Goal: Task Accomplishment & Management: Complete application form

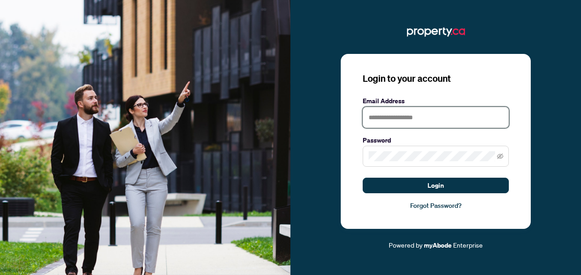
click at [466, 114] on input "text" at bounding box center [435, 117] width 146 height 21
type input "**********"
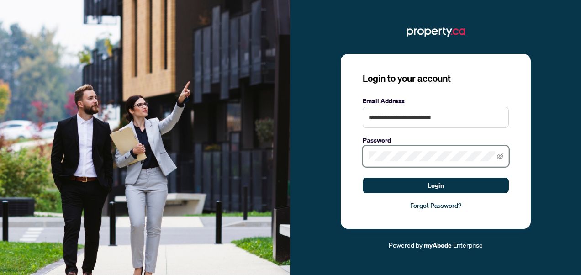
click at [362, 178] on button "Login" at bounding box center [435, 186] width 146 height 16
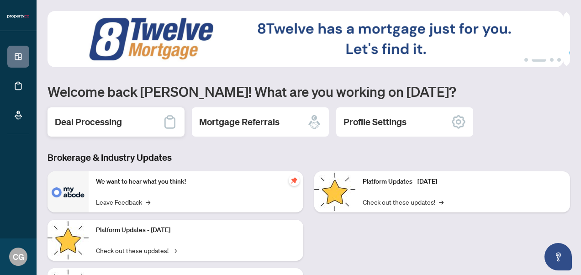
click at [162, 117] on div "Deal Processing" at bounding box center [115, 121] width 137 height 29
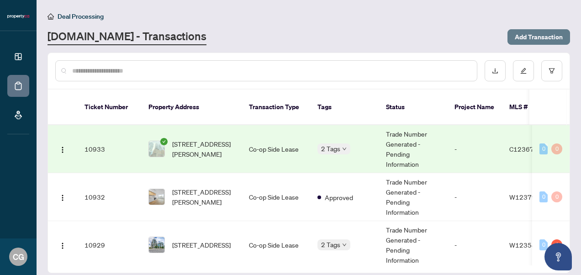
click at [523, 33] on span "Add Transaction" at bounding box center [538, 37] width 48 height 15
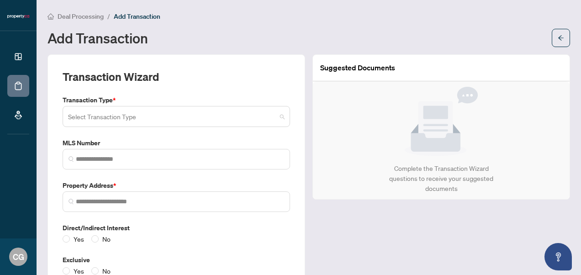
click at [269, 112] on input "search" at bounding box center [172, 118] width 208 height 20
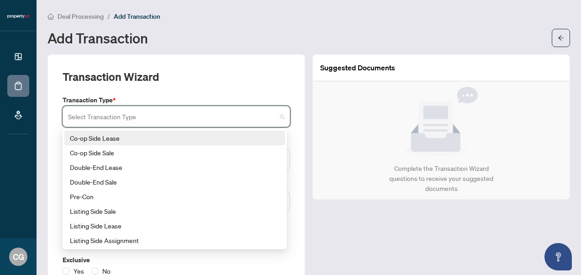
click at [111, 133] on div "Co-op Side Lease" at bounding box center [175, 138] width 210 height 10
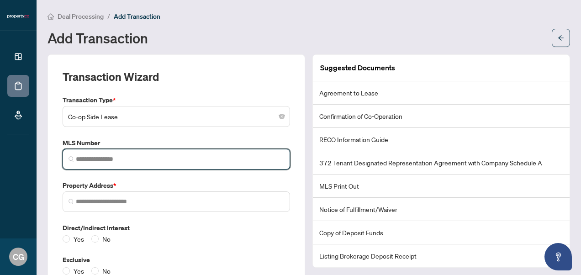
click at [115, 154] on input "search" at bounding box center [180, 159] width 208 height 10
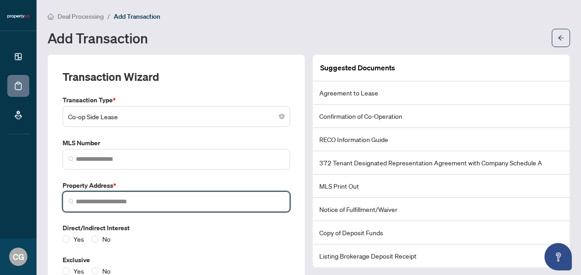
click at [108, 202] on input "search" at bounding box center [180, 202] width 208 height 10
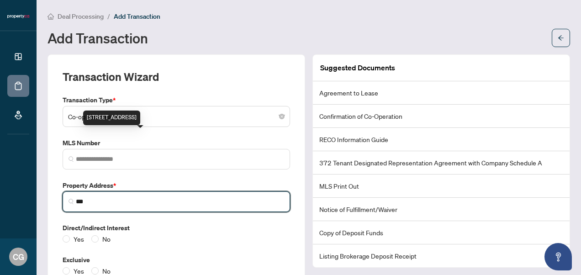
click at [140, 122] on div "[STREET_ADDRESS]" at bounding box center [111, 117] width 57 height 15
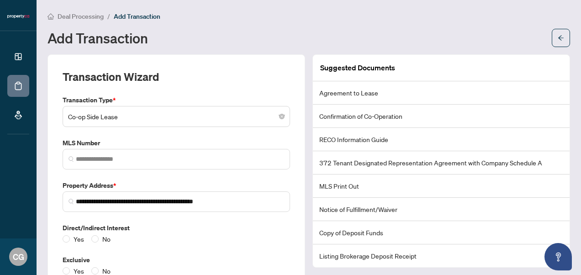
click at [155, 237] on div "Yes No" at bounding box center [176, 239] width 227 height 10
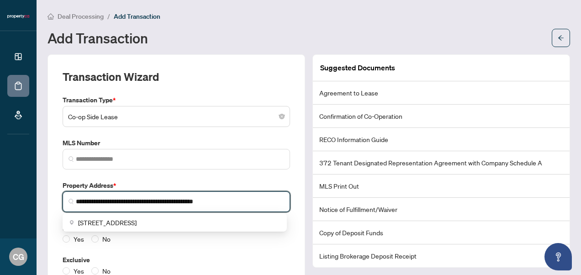
click at [116, 200] on input "**********" at bounding box center [180, 202] width 208 height 10
drag, startPoint x: 241, startPoint y: 199, endPoint x: 83, endPoint y: 190, distance: 158.2
click at [83, 191] on span "**********" at bounding box center [176, 201] width 227 height 21
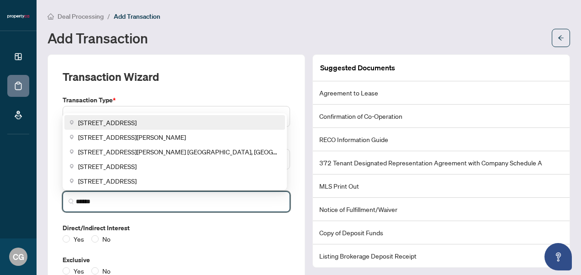
click at [205, 120] on div "[STREET_ADDRESS]" at bounding box center [175, 122] width 210 height 10
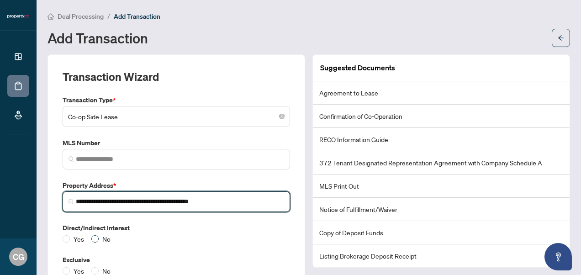
type input "**********"
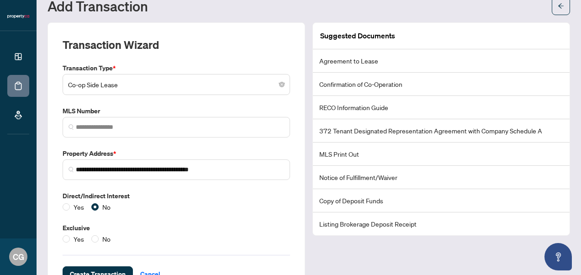
scroll to position [63, 0]
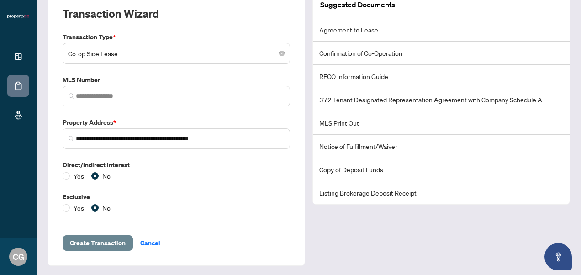
click at [101, 239] on span "Create Transaction" at bounding box center [98, 243] width 56 height 15
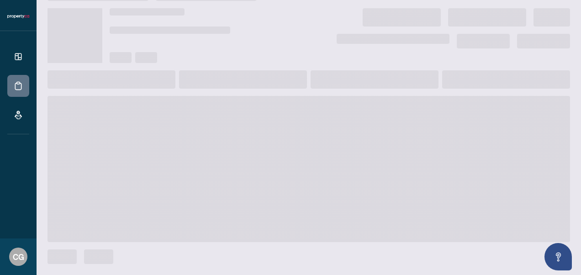
scroll to position [20, 0]
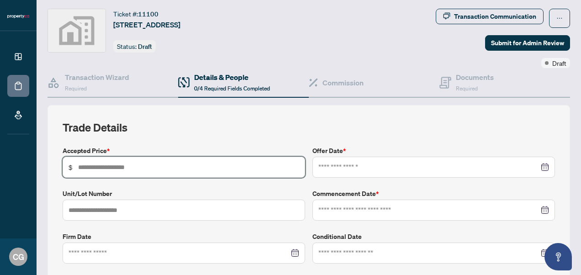
click at [226, 168] on input "text" at bounding box center [188, 167] width 221 height 10
click at [363, 159] on div at bounding box center [433, 167] width 242 height 21
type input "*****"
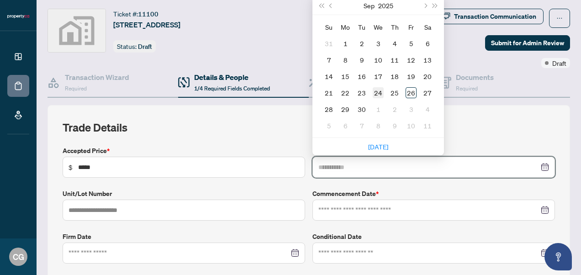
type input "**********"
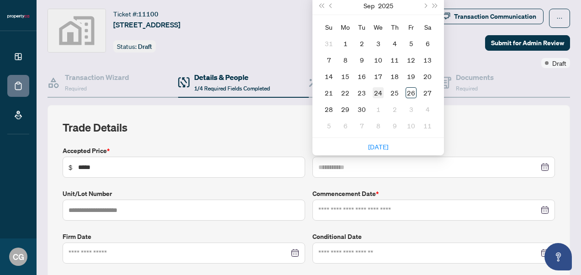
click at [379, 89] on div "24" at bounding box center [377, 92] width 11 height 11
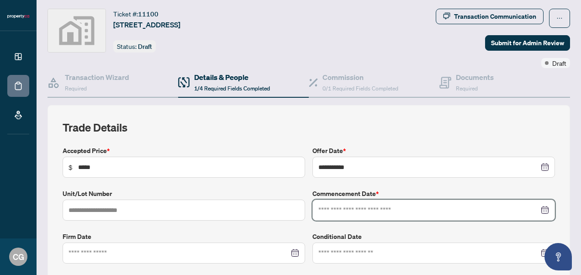
drag, startPoint x: 362, startPoint y: 209, endPoint x: 537, endPoint y: 215, distance: 175.0
click at [537, 215] on div at bounding box center [433, 209] width 242 height 21
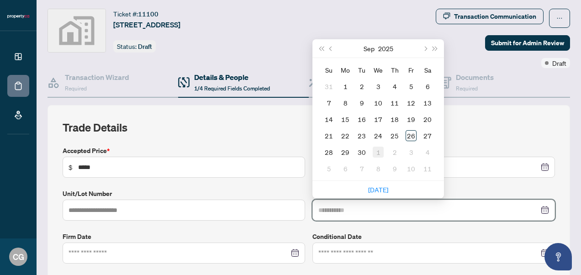
type input "**********"
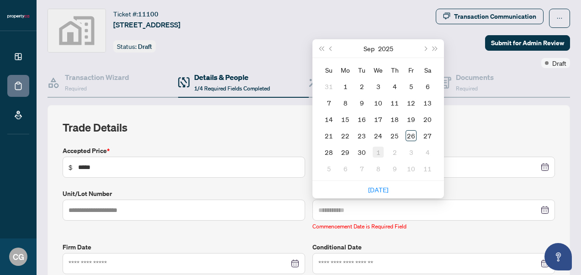
click at [376, 156] on td "1" at bounding box center [378, 152] width 16 height 16
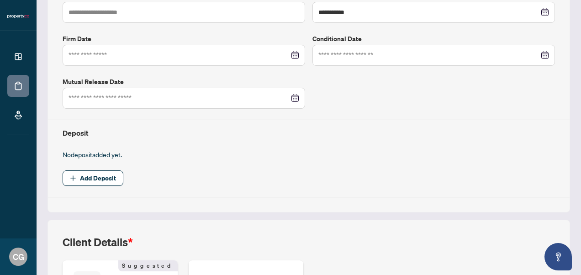
scroll to position [220, 0]
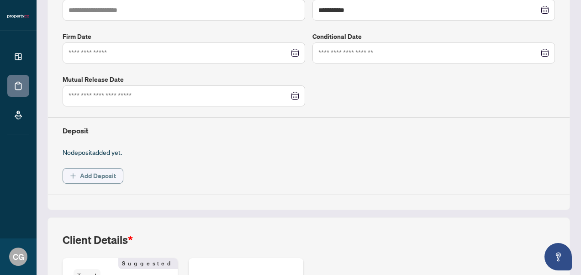
click at [113, 172] on span "Add Deposit" at bounding box center [98, 175] width 36 height 15
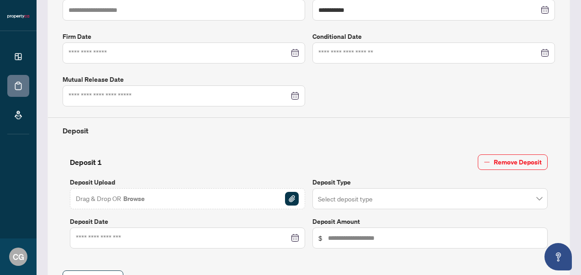
click at [218, 189] on div "Drag & Drop OR Browse" at bounding box center [187, 198] width 235 height 21
click at [291, 192] on img "button" at bounding box center [292, 199] width 14 height 14
click at [362, 200] on input "search" at bounding box center [426, 200] width 216 height 20
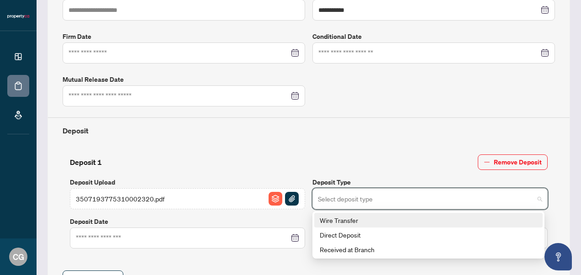
click at [343, 215] on div "Wire Transfer" at bounding box center [428, 220] width 217 height 10
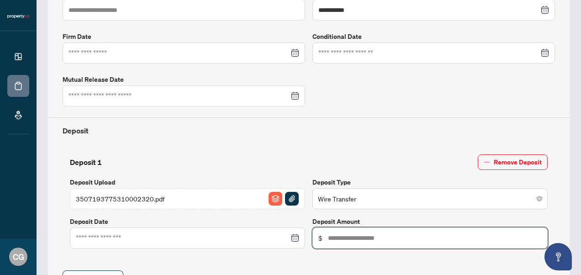
click at [363, 239] on input "text" at bounding box center [435, 238] width 214 height 10
type input "*****"
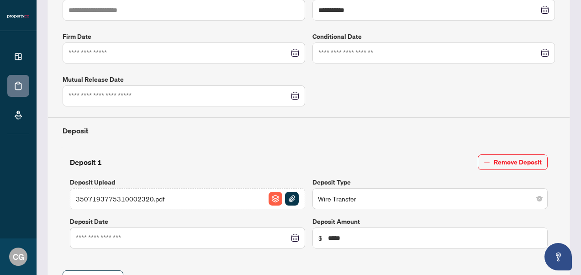
click at [383, 266] on div "**********" at bounding box center [308, 121] width 499 height 351
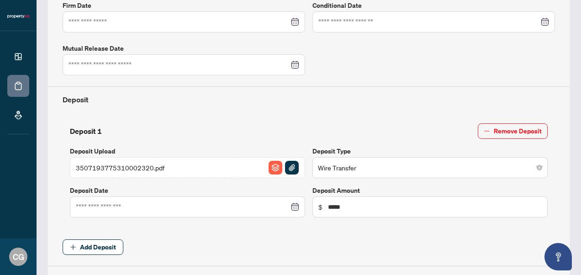
scroll to position [268, 0]
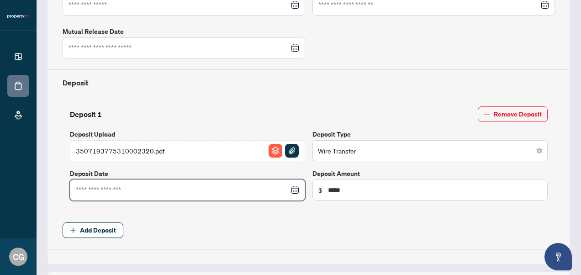
click at [226, 188] on input at bounding box center [182, 190] width 213 height 10
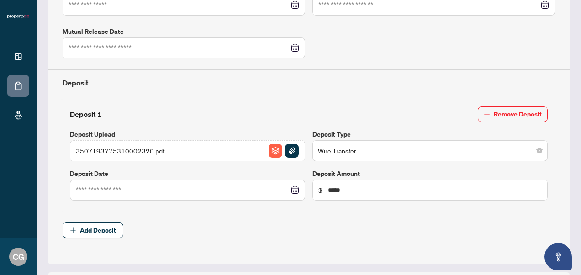
click at [297, 173] on label "Deposit Date" at bounding box center [187, 173] width 235 height 10
click at [292, 185] on div at bounding box center [187, 190] width 223 height 10
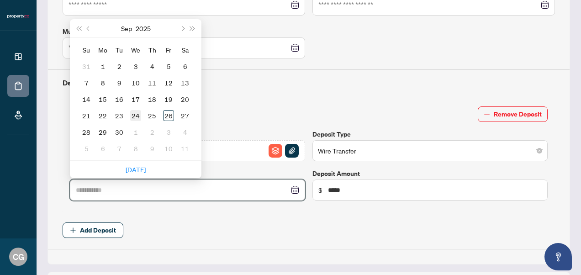
type input "**********"
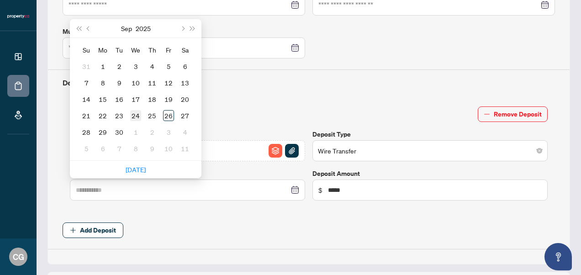
click at [134, 113] on div "24" at bounding box center [135, 115] width 11 height 11
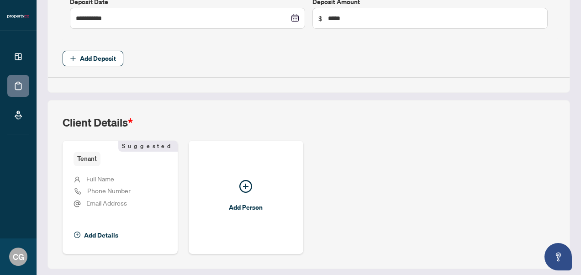
scroll to position [455, 0]
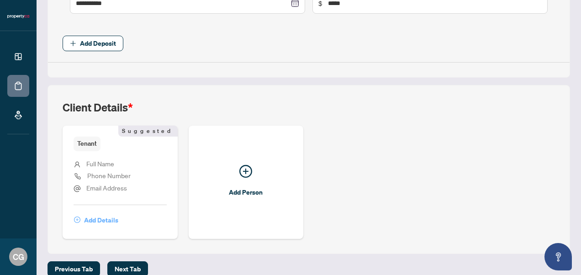
click at [98, 218] on span "Add Details" at bounding box center [101, 220] width 34 height 15
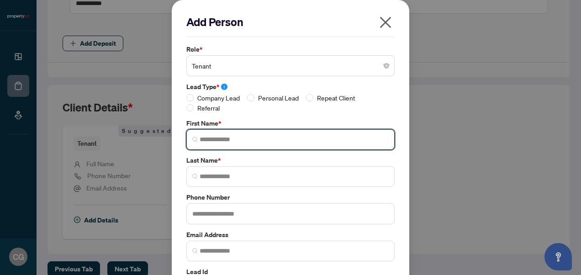
click at [226, 143] on input "search" at bounding box center [293, 140] width 189 height 10
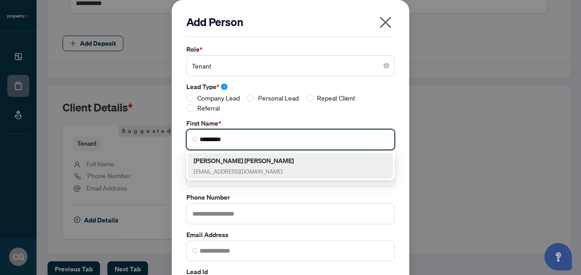
click at [257, 160] on h5 "[PERSON_NAME] [PERSON_NAME]" at bounding box center [245, 160] width 103 height 10
type input "*********"
type input "**********"
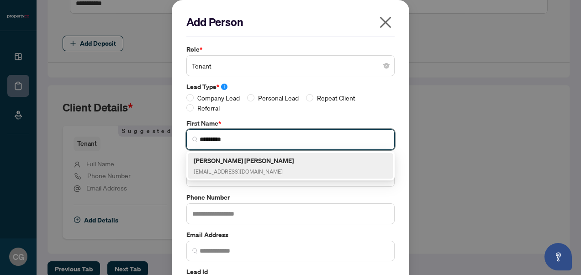
type input "*******"
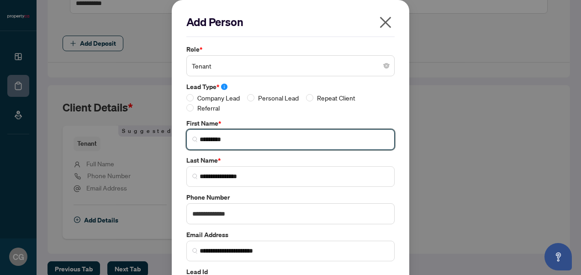
type input "*********"
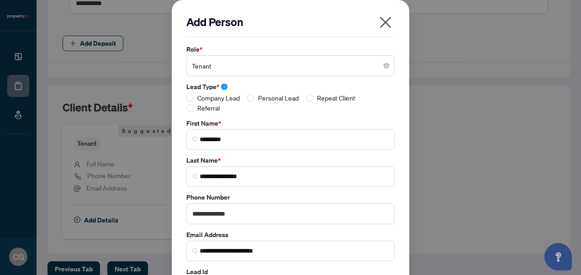
drag, startPoint x: 572, startPoint y: 121, endPoint x: 580, endPoint y: 163, distance: 43.1
click at [580, 163] on div "**********" at bounding box center [290, 137] width 581 height 275
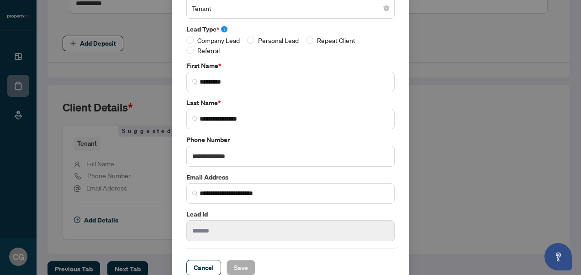
scroll to position [70, 0]
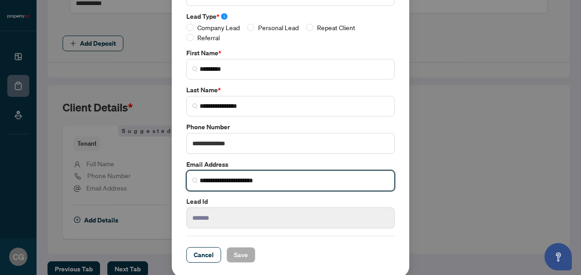
click at [234, 183] on input "**********" at bounding box center [293, 181] width 189 height 10
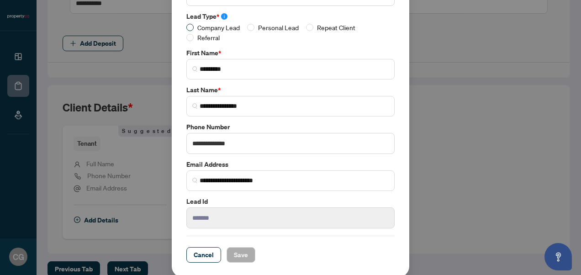
click at [206, 26] on span "Company Lead" at bounding box center [219, 27] width 50 height 10
click at [245, 253] on button "Save" at bounding box center [240, 255] width 29 height 16
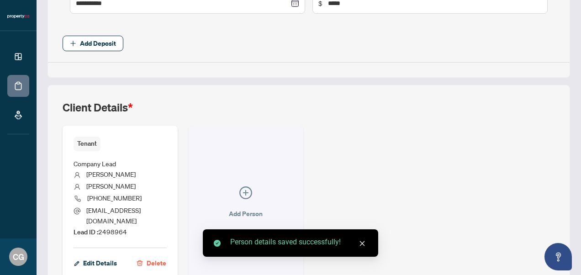
click at [252, 186] on icon "plus-circle" at bounding box center [245, 192] width 13 height 13
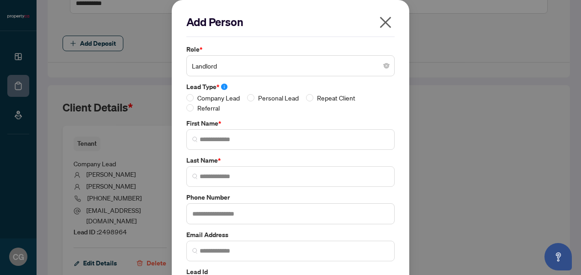
click at [299, 61] on span "Landlord" at bounding box center [290, 65] width 197 height 17
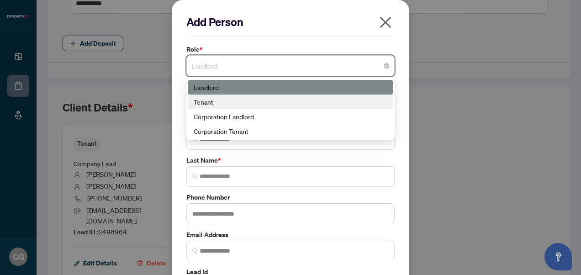
click at [234, 105] on div "Tenant" at bounding box center [291, 102] width 194 height 10
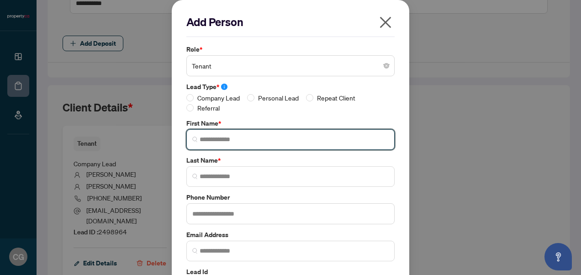
click at [228, 139] on input "search" at bounding box center [293, 140] width 189 height 10
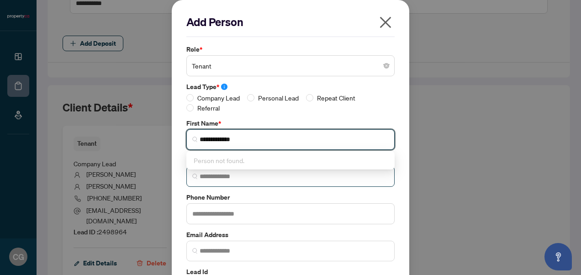
type input "**********"
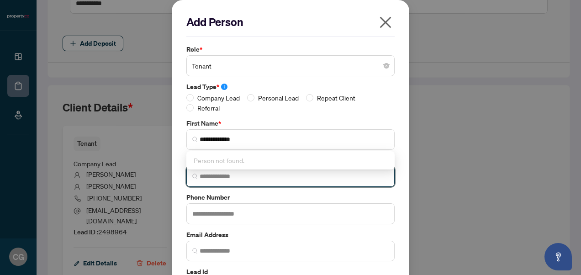
click at [222, 173] on input "search" at bounding box center [293, 177] width 189 height 10
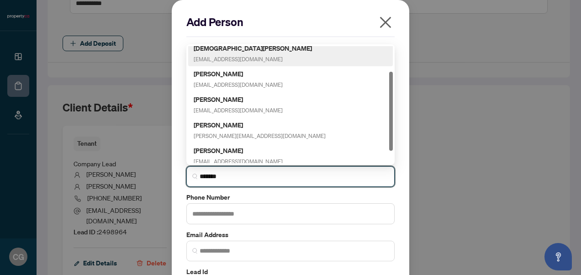
scroll to position [56, 0]
drag, startPoint x: 388, startPoint y: 94, endPoint x: 399, endPoint y: 146, distance: 53.3
click at [399, 146] on div "**********" at bounding box center [290, 173] width 237 height 347
type input "******"
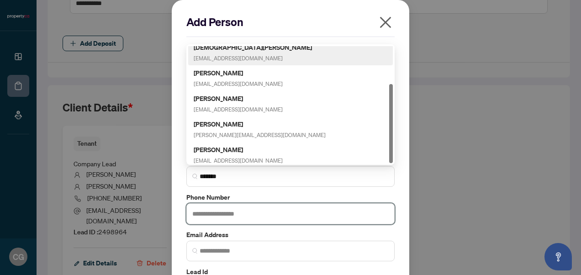
click at [356, 208] on input "text" at bounding box center [290, 213] width 208 height 21
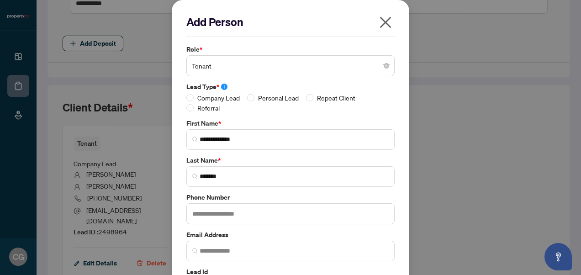
click at [225, 237] on label "Email Address" at bounding box center [290, 235] width 208 height 10
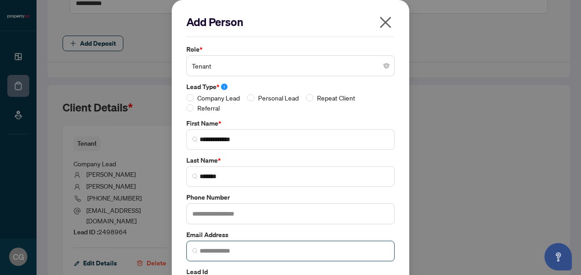
click at [227, 242] on span at bounding box center [290, 251] width 208 height 21
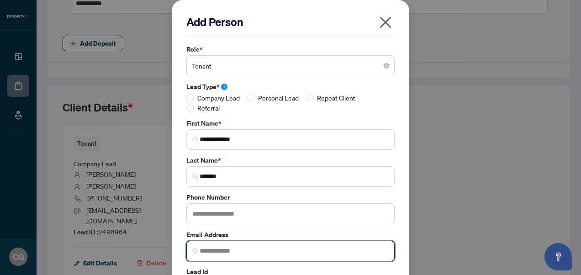
paste input "**********"
type input "**********"
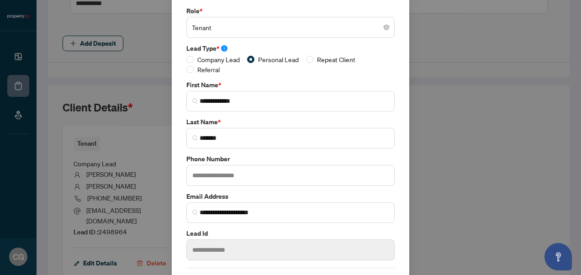
scroll to position [70, 0]
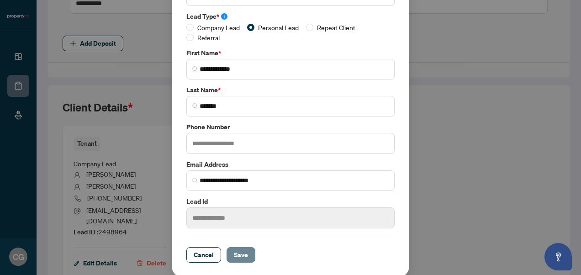
click at [247, 253] on button "Save" at bounding box center [240, 255] width 29 height 16
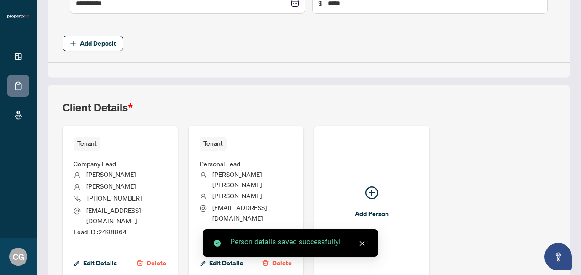
scroll to position [496, 0]
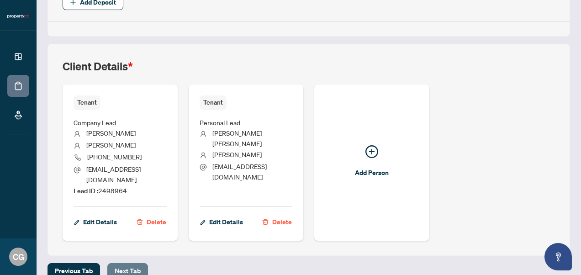
click at [123, 263] on span "Next Tab" at bounding box center [128, 270] width 26 height 15
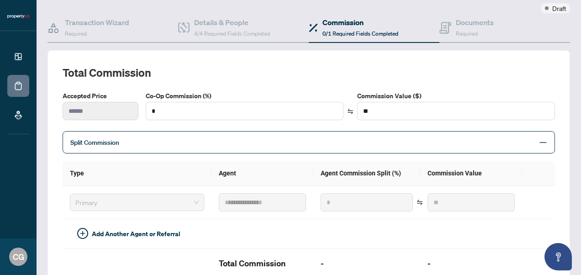
scroll to position [74, 0]
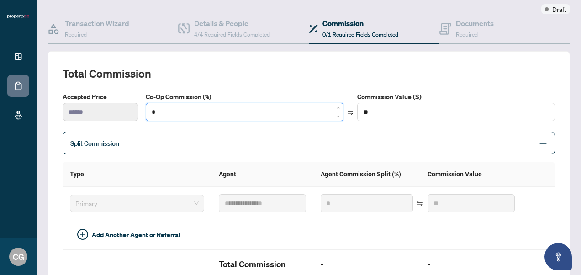
click at [183, 114] on input "*" at bounding box center [244, 111] width 197 height 17
type input "*"
type input "*******"
type input "**"
type input "********"
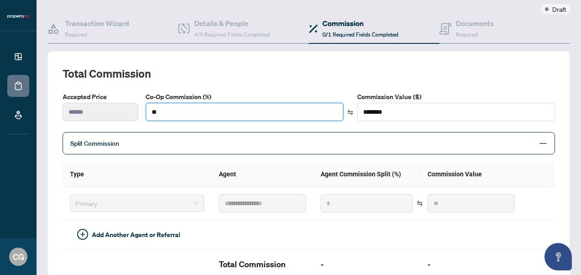
type input "**"
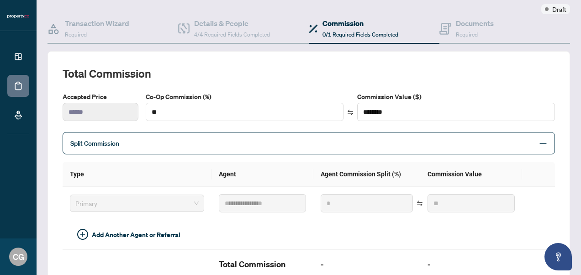
click at [320, 81] on div "**********" at bounding box center [309, 197] width 492 height 263
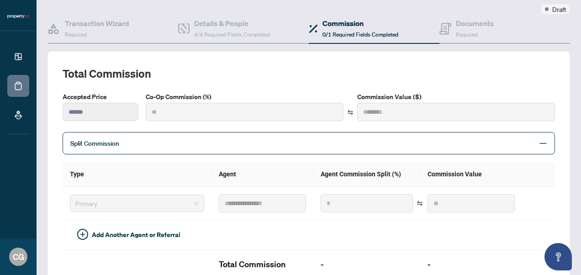
type input "***"
type input "********"
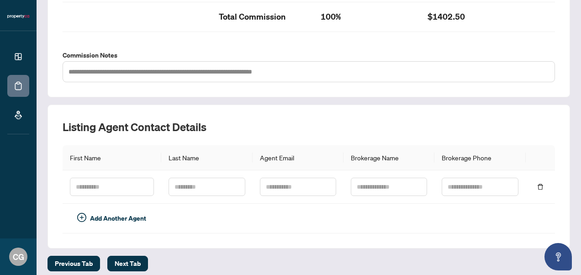
scroll to position [324, 0]
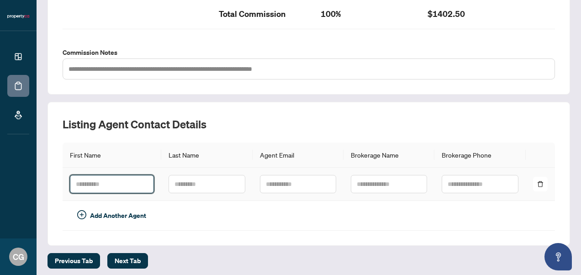
click at [116, 184] on input "text" at bounding box center [112, 184] width 84 height 18
type input "*******"
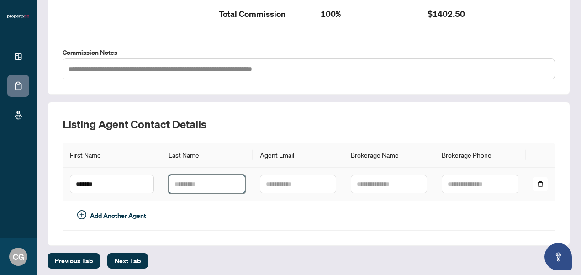
click at [204, 182] on input "text" at bounding box center [206, 184] width 76 height 18
type input "******"
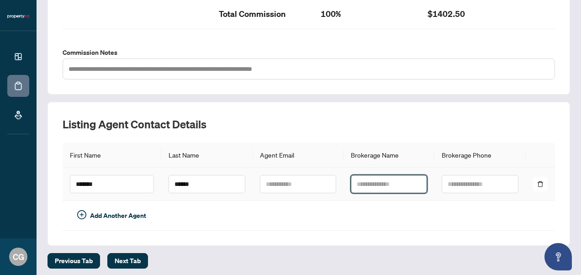
click at [382, 178] on input "text" at bounding box center [389, 184] width 76 height 18
type input "**********"
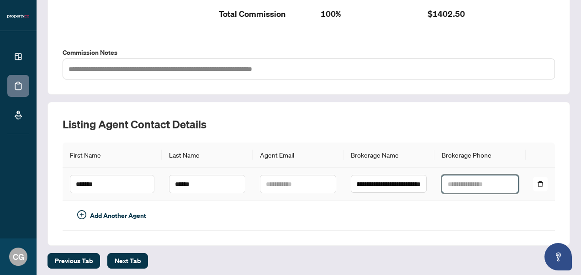
scroll to position [0, 0]
click at [471, 179] on input "text" at bounding box center [479, 184] width 76 height 18
click at [444, 178] on input "text" at bounding box center [479, 184] width 76 height 18
type input "**********"
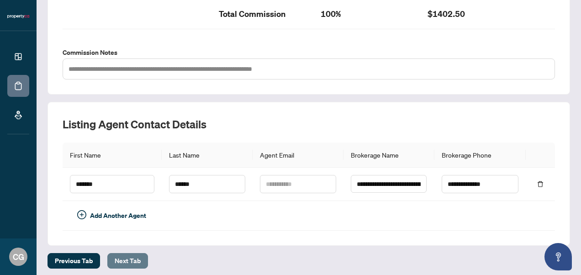
click at [132, 260] on span "Next Tab" at bounding box center [128, 260] width 26 height 15
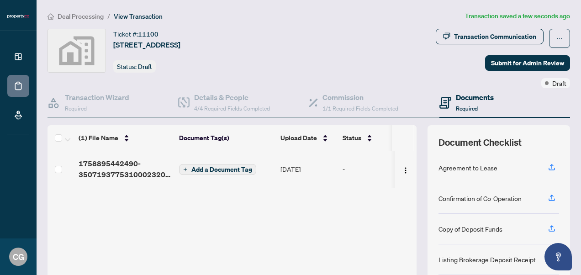
click at [219, 172] on span "Add a Document Tag" at bounding box center [221, 169] width 61 height 6
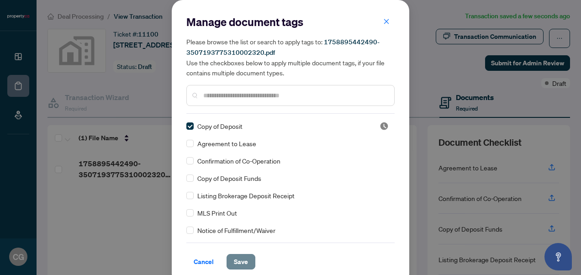
click at [242, 260] on span "Save" at bounding box center [241, 261] width 14 height 15
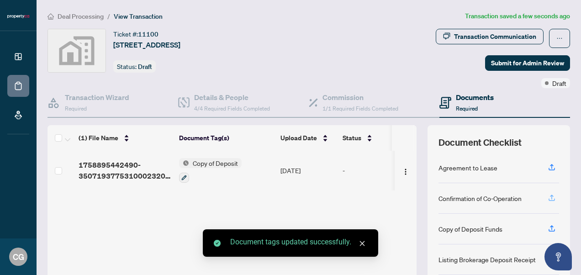
click at [547, 197] on icon "button" at bounding box center [551, 198] width 8 height 8
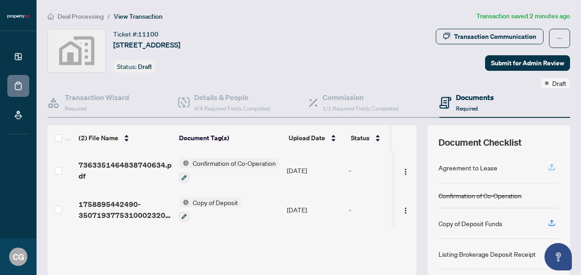
click at [547, 163] on icon "button" at bounding box center [551, 167] width 8 height 8
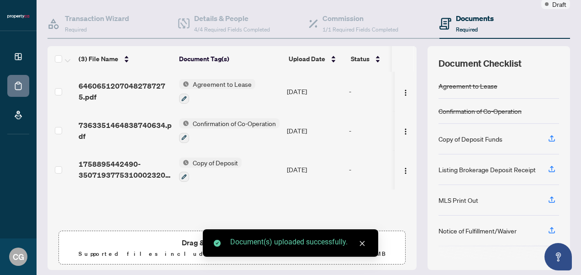
scroll to position [80, 0]
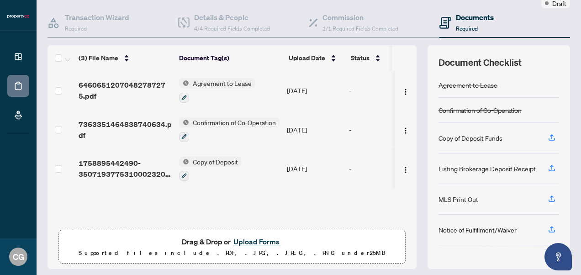
click at [268, 237] on button "Upload Forms" at bounding box center [257, 242] width 52 height 12
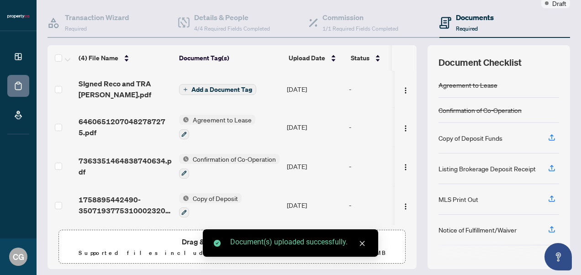
click at [227, 88] on span "Add a Document Tag" at bounding box center [221, 89] width 61 height 6
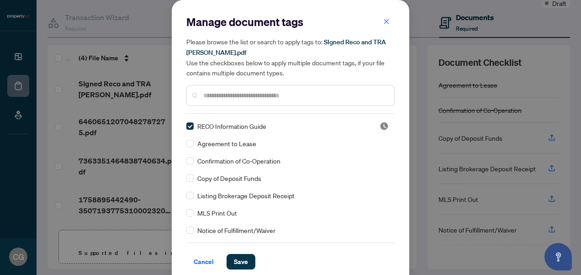
drag, startPoint x: 391, startPoint y: 124, endPoint x: 391, endPoint y: 131, distance: 6.8
click at [391, 131] on div "Manage document tags Please browse the list or search to apply tags to: SIgned …" at bounding box center [290, 142] width 237 height 284
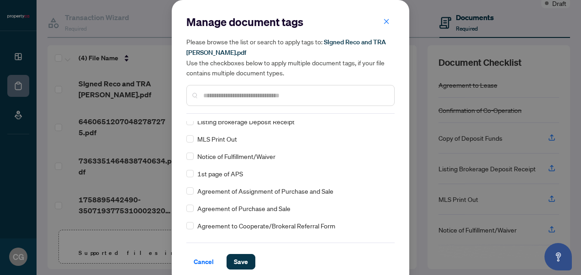
scroll to position [0, 0]
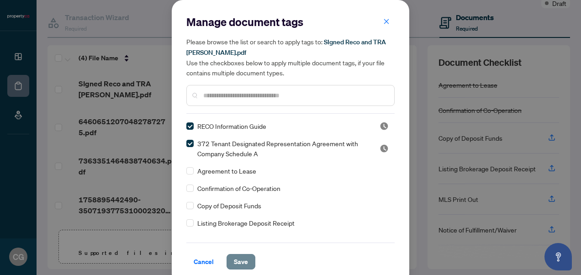
click at [241, 256] on span "Save" at bounding box center [241, 261] width 14 height 15
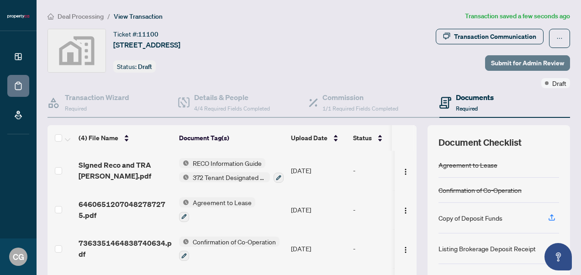
click at [523, 61] on span "Submit for Admin Review" at bounding box center [527, 63] width 73 height 15
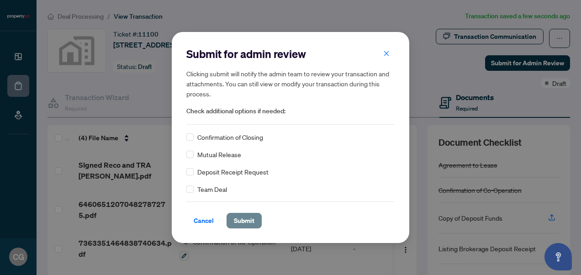
click at [245, 220] on span "Submit" at bounding box center [244, 220] width 21 height 15
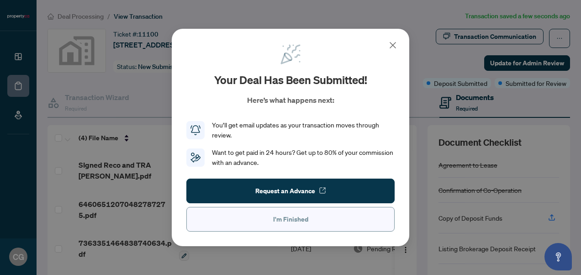
click at [298, 217] on span "I'm Finished" at bounding box center [290, 219] width 35 height 15
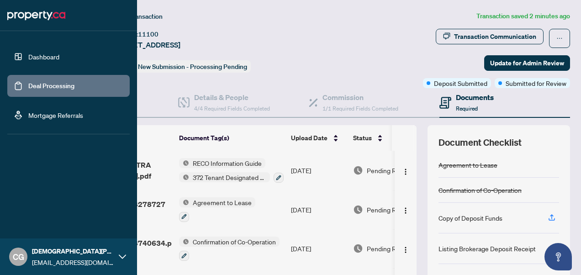
click at [48, 89] on link "Deal Processing" at bounding box center [51, 86] width 46 height 8
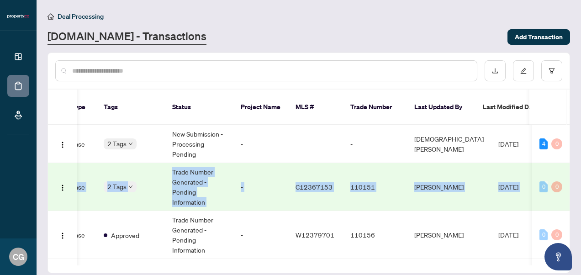
scroll to position [0, 267]
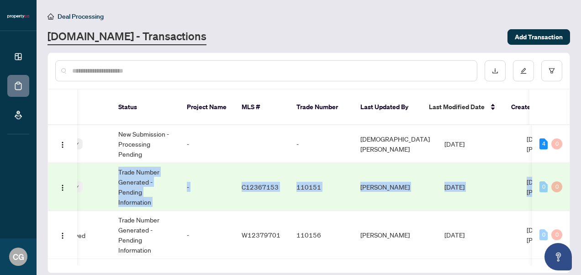
drag, startPoint x: 563, startPoint y: 151, endPoint x: 567, endPoint y: 167, distance: 16.1
click at [567, 167] on div "[STREET_ADDRESS] Co-op Side Lease 2 Tags New Submission - Processing Pending - …" at bounding box center [308, 195] width 521 height 140
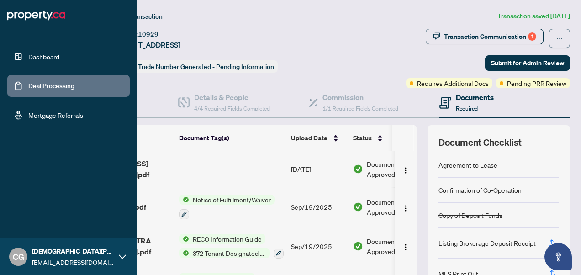
click at [39, 84] on link "Deal Processing" at bounding box center [51, 86] width 46 height 8
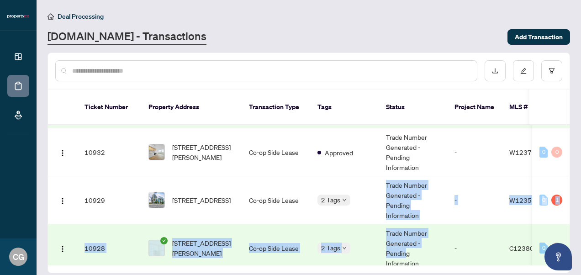
drag, startPoint x: 350, startPoint y: 251, endPoint x: 404, endPoint y: 250, distance: 54.3
click at [404, 250] on tbody "[STREET_ADDRESS] Co-op Side Lease 2 Tags New Submission - Processing Pending - …" at bounding box center [510, 225] width 924 height 367
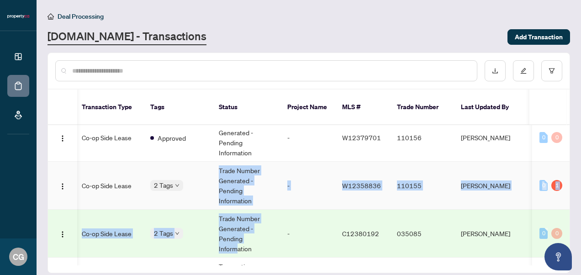
click at [326, 162] on td "-" at bounding box center [307, 186] width 55 height 48
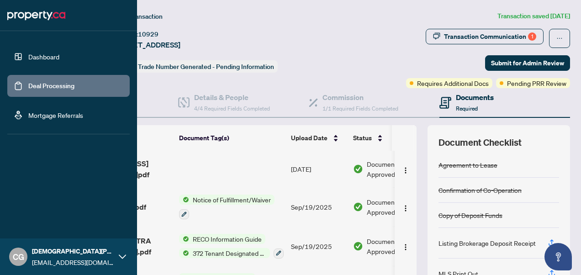
click at [52, 90] on link "Deal Processing" at bounding box center [51, 86] width 46 height 8
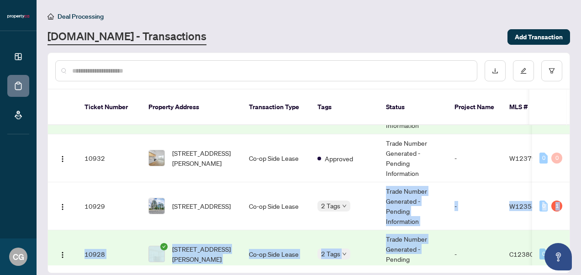
drag, startPoint x: 338, startPoint y: 252, endPoint x: 379, endPoint y: 246, distance: 41.4
click at [379, 246] on tbody "[STREET_ADDRESS] Co-op Side Lease 2 Tags New Submission - Processing Pending - …" at bounding box center [510, 231] width 924 height 367
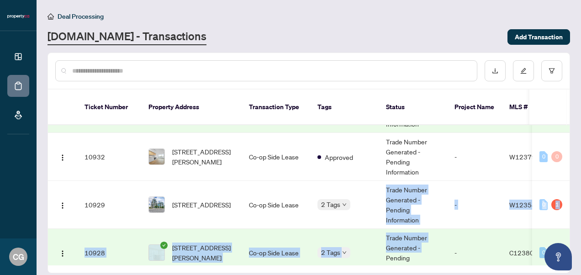
drag, startPoint x: 379, startPoint y: 246, endPoint x: 335, endPoint y: 255, distance: 44.6
click at [335, 255] on div "Ticket Number Property Address Transaction Type Tags Status Project Name MLS # …" at bounding box center [308, 180] width 521 height 183
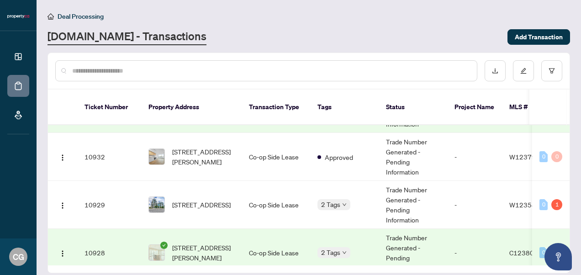
click at [367, 266] on main "Deal Processing [DOMAIN_NAME] - Transactions Add Transaction Ticket Number Prop…" at bounding box center [309, 137] width 544 height 275
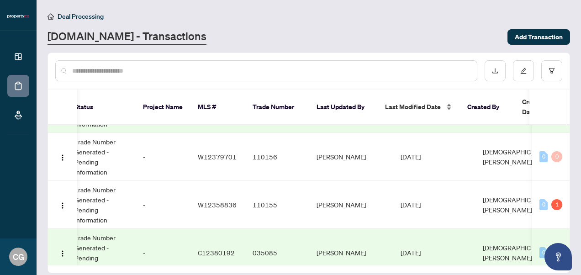
click at [437, 102] on span "Last Modified Date" at bounding box center [413, 107] width 56 height 10
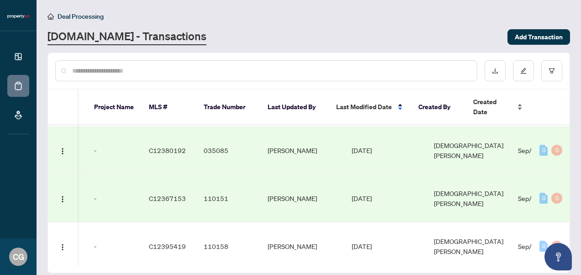
click at [514, 97] on div "Created Date" at bounding box center [497, 107] width 49 height 20
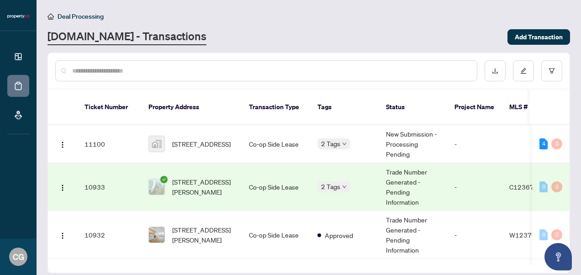
click at [160, 179] on img at bounding box center [157, 187] width 16 height 16
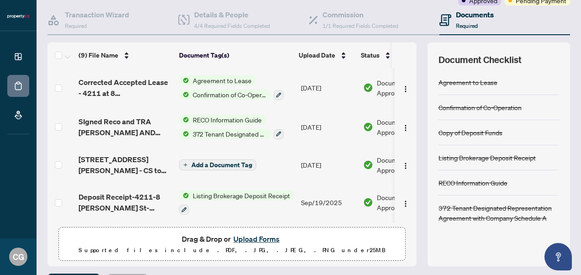
scroll to position [73, 0]
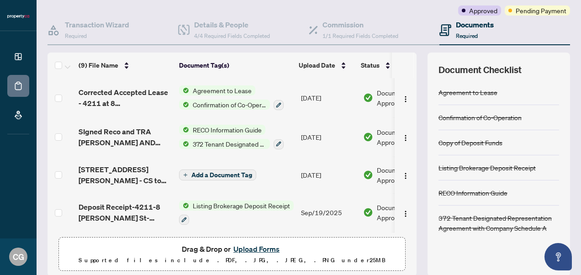
click at [237, 88] on span "Agreement to Lease" at bounding box center [222, 90] width 66 height 10
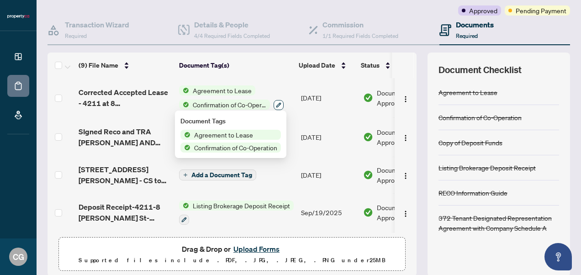
click at [278, 105] on icon "button" at bounding box center [278, 104] width 5 height 5
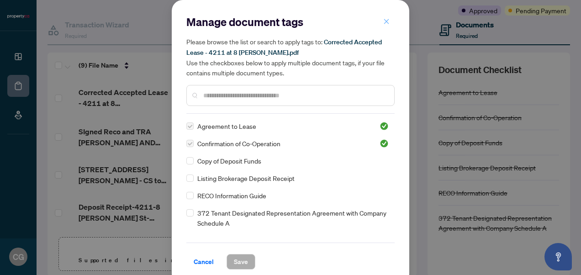
click at [386, 18] on button "button" at bounding box center [386, 22] width 18 height 16
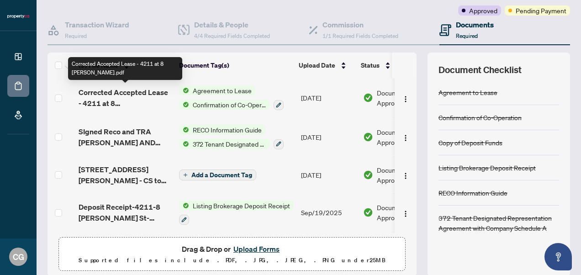
click at [140, 96] on span "Corrected Accepted Lease - 4211 at 8 [PERSON_NAME].pdf" at bounding box center [125, 98] width 93 height 22
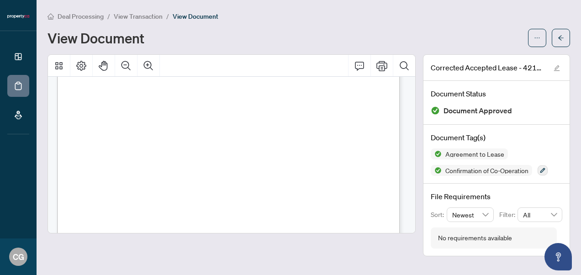
scroll to position [1907, 0]
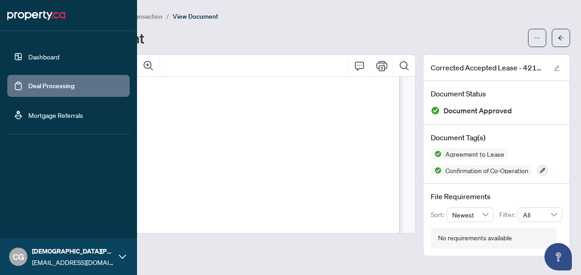
click at [30, 89] on link "Deal Processing" at bounding box center [51, 86] width 46 height 8
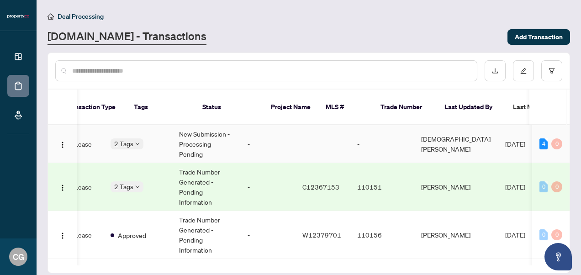
scroll to position [0, 224]
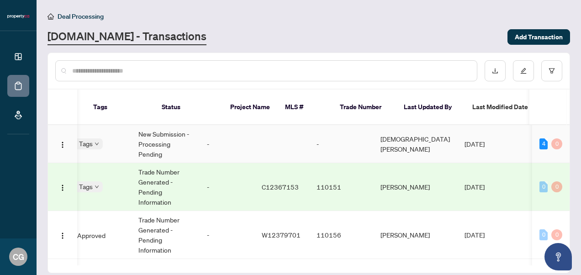
drag, startPoint x: 566, startPoint y: 131, endPoint x: 566, endPoint y: 138, distance: 7.8
click at [566, 138] on td "4 0" at bounding box center [550, 144] width 37 height 38
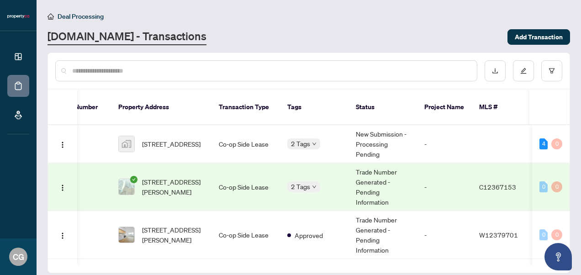
scroll to position [0, 0]
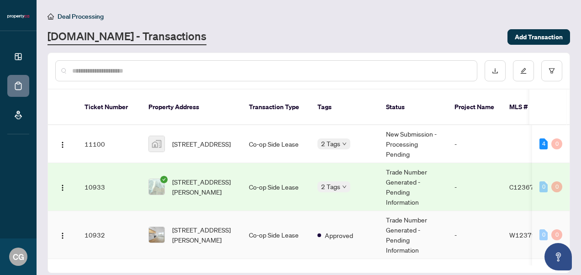
click at [235, 219] on td "[STREET_ADDRESS][PERSON_NAME]" at bounding box center [191, 235] width 100 height 48
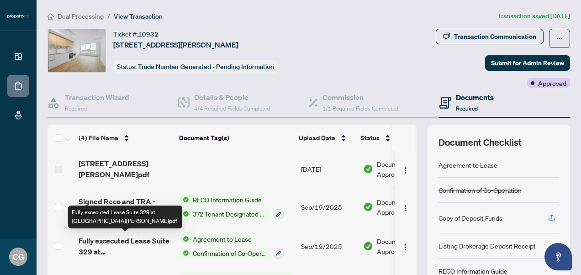
click at [148, 246] on span "Fully excecuted Lease Suite 329 at [GEOGRAPHIC_DATA][PERSON_NAME]pdf" at bounding box center [125, 246] width 93 height 22
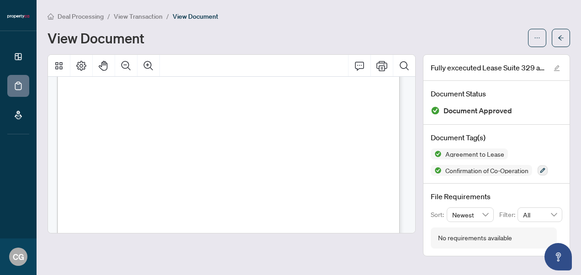
scroll to position [1884, 0]
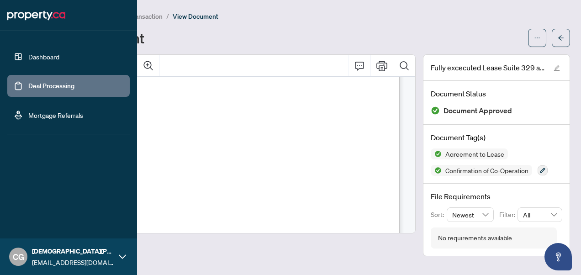
click at [28, 87] on link "Deal Processing" at bounding box center [51, 86] width 46 height 8
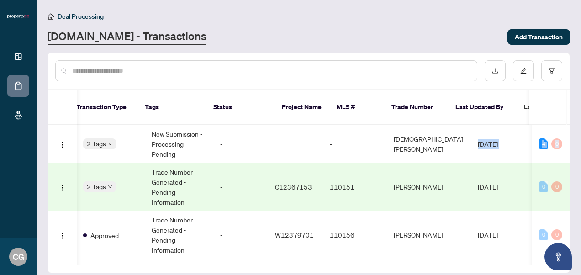
scroll to position [0, 252]
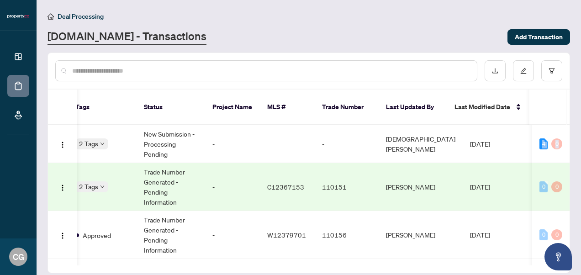
drag, startPoint x: 566, startPoint y: 137, endPoint x: 569, endPoint y: 145, distance: 8.2
click at [569, 145] on div "[STREET_ADDRESS] Co-op Side Lease 2 Tags New Submission - Processing Pending - …" at bounding box center [308, 195] width 521 height 140
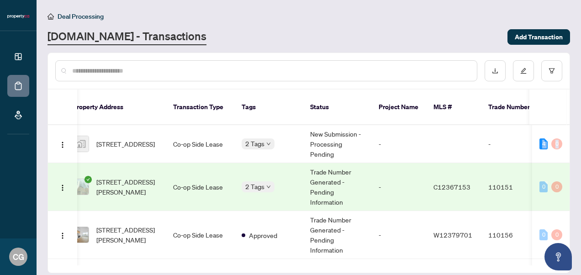
scroll to position [0, 62]
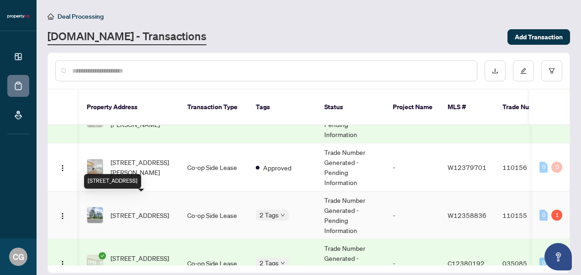
click at [166, 210] on span "[STREET_ADDRESS]" at bounding box center [139, 215] width 58 height 10
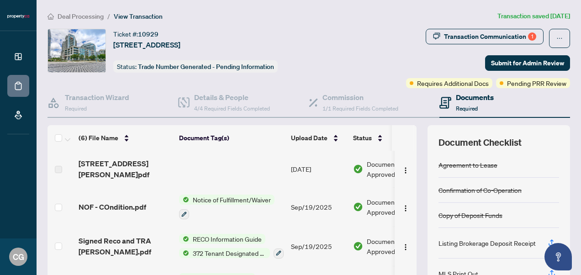
click at [405, 168] on td at bounding box center [405, 169] width 22 height 37
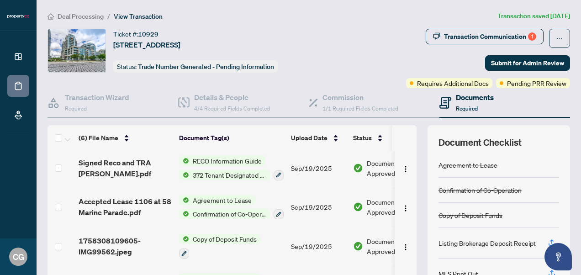
click at [209, 200] on span "Agreement to Lease" at bounding box center [222, 200] width 66 height 10
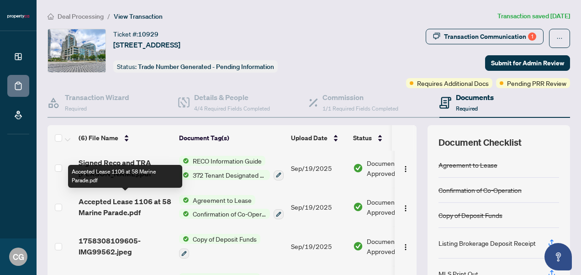
click at [148, 196] on span "Accepted Lease 1106 at 58 Marine Parade.pdf" at bounding box center [125, 207] width 93 height 22
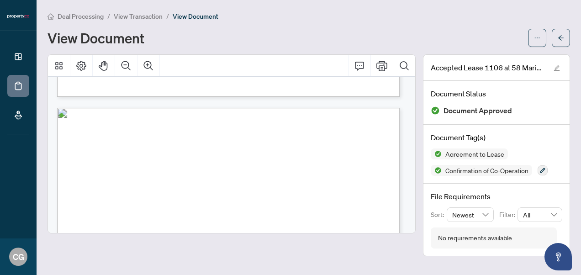
scroll to position [847, 0]
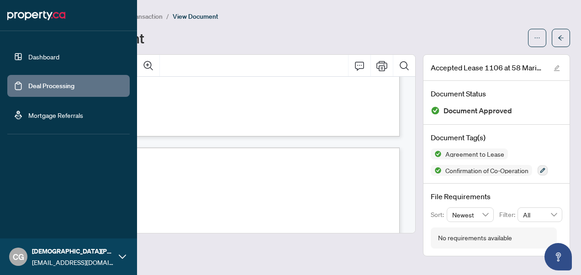
click at [34, 86] on link "Deal Processing" at bounding box center [51, 86] width 46 height 8
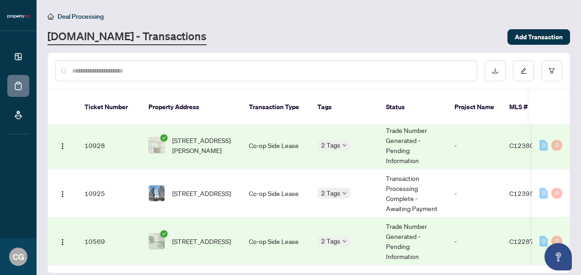
scroll to position [187, 0]
click at [231, 188] on span "[STREET_ADDRESS]" at bounding box center [201, 193] width 58 height 10
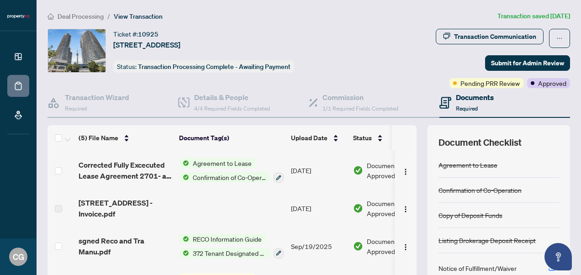
click at [206, 164] on span "Agreement to Lease" at bounding box center [222, 163] width 66 height 10
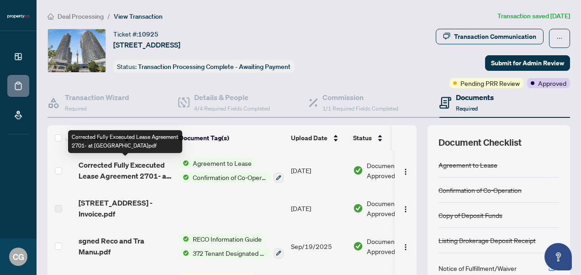
click at [143, 160] on span "Corrected Fully Excecuted Lease Agreement 2701- at [GEOGRAPHIC_DATA]pdf" at bounding box center [125, 170] width 93 height 22
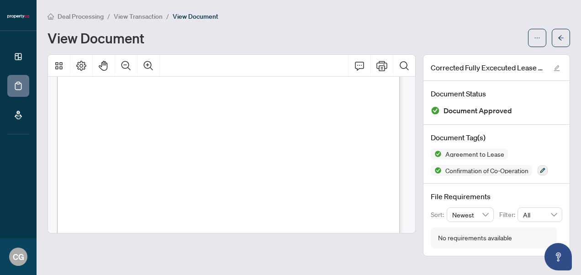
scroll to position [1876, 0]
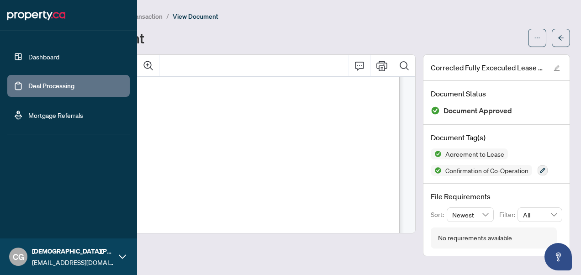
click at [33, 82] on link "Deal Processing" at bounding box center [51, 86] width 46 height 8
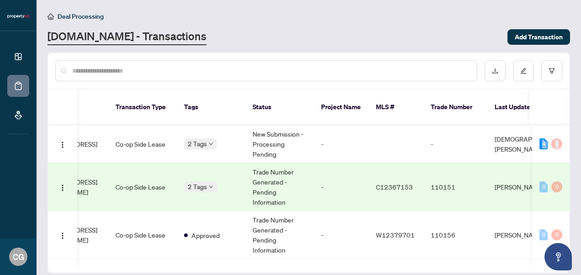
scroll to position [0, 162]
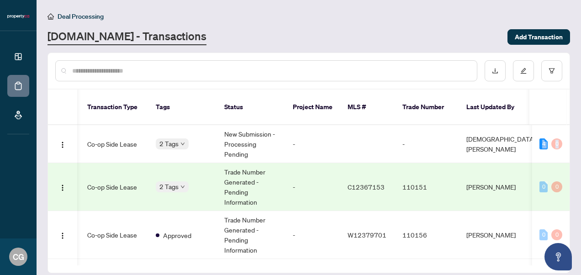
drag, startPoint x: 565, startPoint y: 121, endPoint x: 567, endPoint y: 126, distance: 5.5
click at [567, 126] on div "[STREET_ADDRESS] Co-op Side Lease 2 Tags New Submission - Processing Pending - …" at bounding box center [308, 195] width 521 height 140
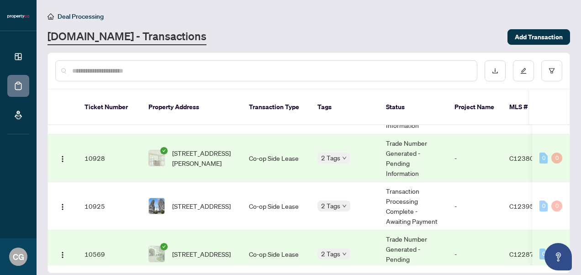
scroll to position [187, 0]
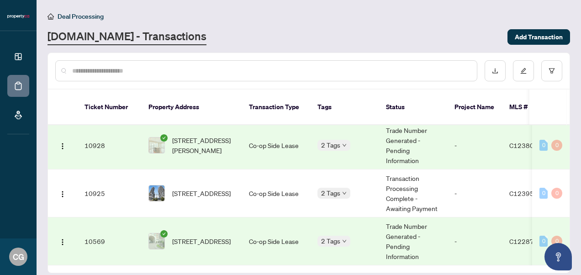
click at [570, 221] on main "Deal Processing [DOMAIN_NAME] - Transactions Add Transaction Ticket Number Prop…" at bounding box center [309, 137] width 544 height 275
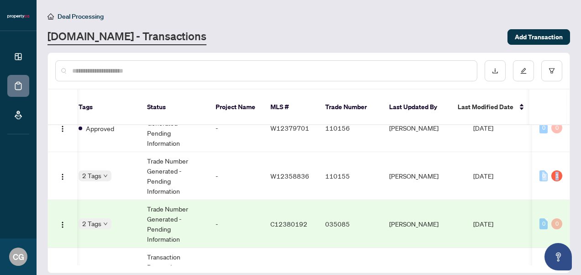
scroll to position [0, 360]
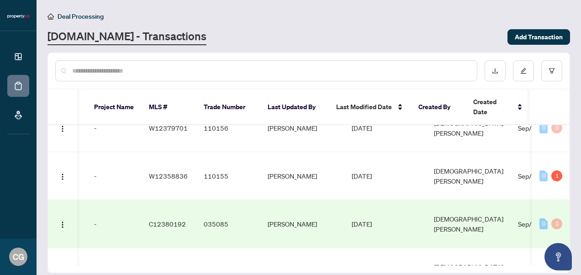
drag, startPoint x: 564, startPoint y: 164, endPoint x: 577, endPoint y: 183, distance: 23.4
click at [577, 183] on main "Deal Processing [DOMAIN_NAME] - Transactions Add Transaction Ticket Number Prop…" at bounding box center [309, 137] width 544 height 275
click at [426, 249] on td "[DEMOGRAPHIC_DATA][PERSON_NAME]" at bounding box center [468, 272] width 84 height 48
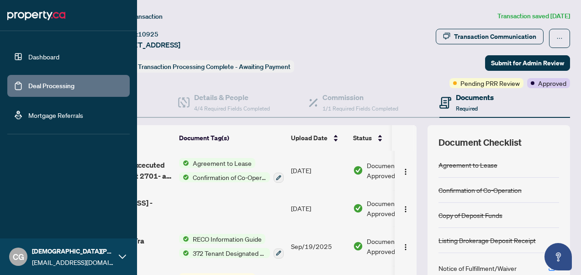
click at [28, 84] on link "Deal Processing" at bounding box center [51, 86] width 46 height 8
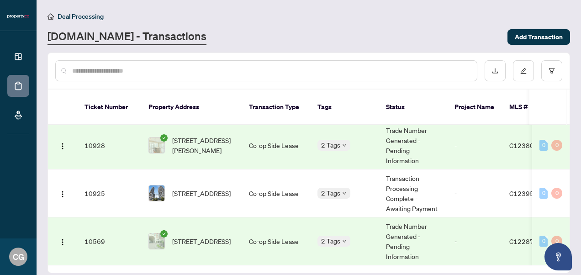
scroll to position [187, 0]
